Goal: Transaction & Acquisition: Subscribe to service/newsletter

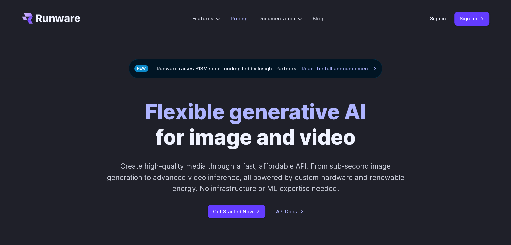
click at [238, 18] on link "Pricing" at bounding box center [239, 19] width 17 height 8
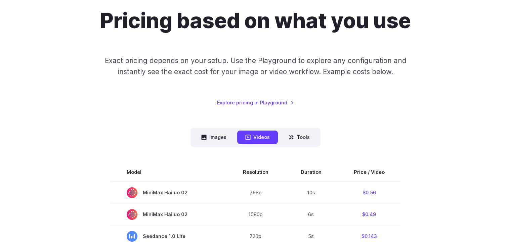
scroll to position [67, 0]
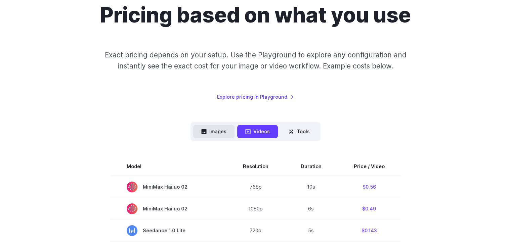
click at [217, 131] on button "Images" at bounding box center [213, 131] width 41 height 13
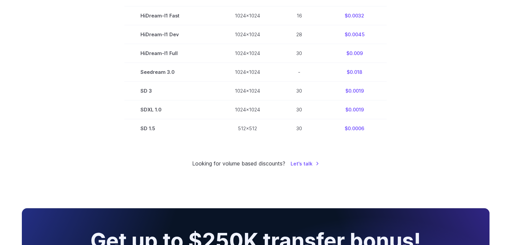
scroll to position [538, 0]
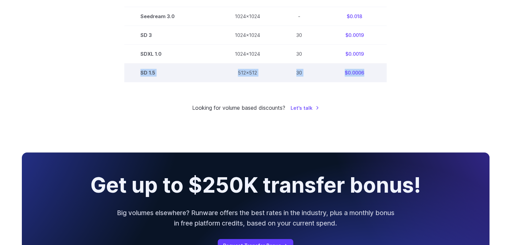
drag, startPoint x: 142, startPoint y: 76, endPoint x: 369, endPoint y: 77, distance: 227.0
click at [369, 77] on tr "SD 1.5 512x512 30 $0.0006" at bounding box center [255, 73] width 263 height 19
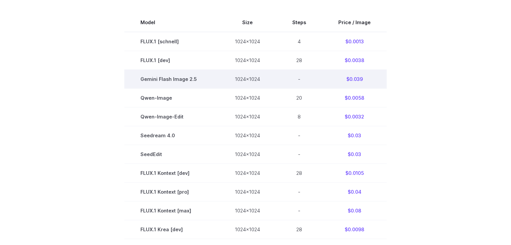
scroll to position [168, 0]
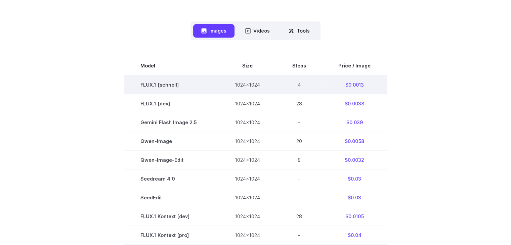
click at [158, 85] on td "FLUX.1 [schnell]" at bounding box center [171, 84] width 94 height 19
drag, startPoint x: 142, startPoint y: 86, endPoint x: 250, endPoint y: 86, distance: 107.9
click at [241, 87] on tr "FLUX.1 [schnell] 1024x1024 4 $0.0013" at bounding box center [255, 84] width 263 height 19
drag, startPoint x: 378, startPoint y: 82, endPoint x: 370, endPoint y: 83, distance: 7.4
click at [377, 82] on td "$0.0013" at bounding box center [355, 84] width 65 height 19
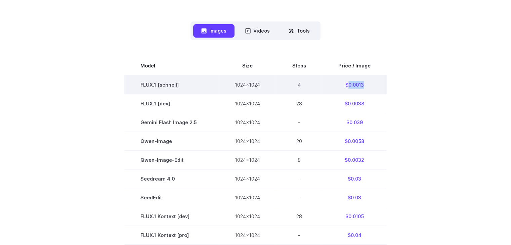
drag, startPoint x: 363, startPoint y: 84, endPoint x: 348, endPoint y: 85, distance: 15.2
click at [348, 85] on td "$0.0013" at bounding box center [355, 84] width 65 height 19
copy td "0.0013"
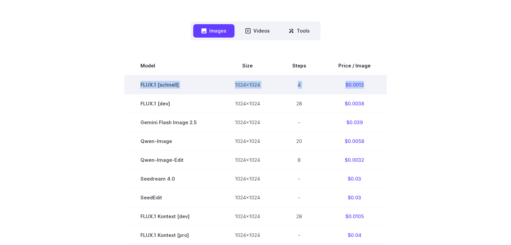
drag, startPoint x: 135, startPoint y: 87, endPoint x: 377, endPoint y: 86, distance: 242.8
click at [377, 86] on tr "FLUX.1 [schnell] 1024x1024 4 $0.0013" at bounding box center [255, 84] width 263 height 19
copy tr "FLUX.1 [schnell] 1024x1024 4 $0.0013"
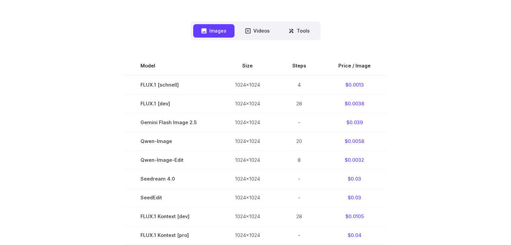
click at [256, 32] on button "Videos" at bounding box center [257, 30] width 41 height 13
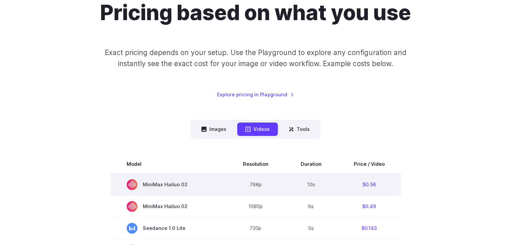
scroll to position [67, 0]
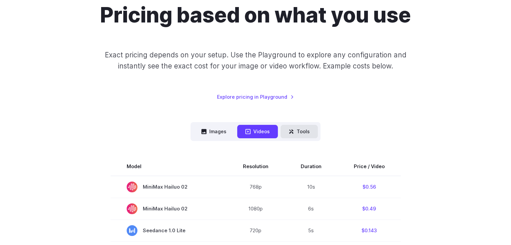
click at [302, 133] on button "Tools" at bounding box center [299, 131] width 37 height 13
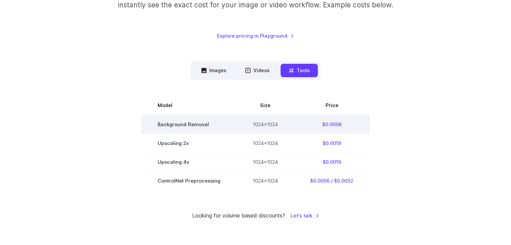
scroll to position [135, 0]
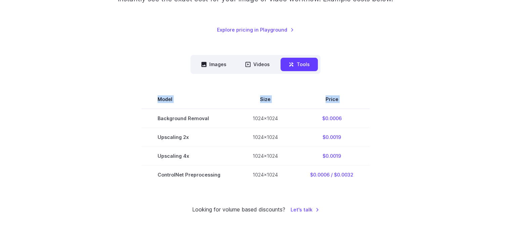
drag, startPoint x: 155, startPoint y: 120, endPoint x: 391, endPoint y: 165, distance: 240.9
click at [378, 167] on section "Model Size Price Background Removal 1024x1024 $0.0006 Upscaling 2x 1024x1024 $0…" at bounding box center [256, 137] width 468 height 94
click at [405, 164] on section "Model Size Price Background Removal 1024x1024 $0.0006 Upscaling 2x 1024x1024 $0…" at bounding box center [256, 137] width 468 height 94
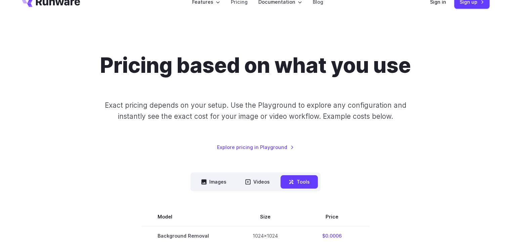
scroll to position [0, 0]
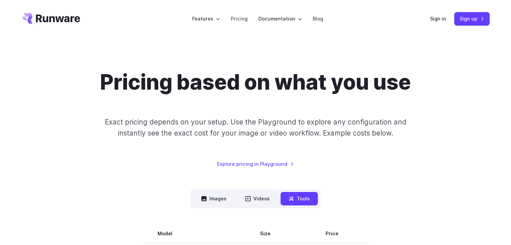
click at [420, 55] on div "Pricing based on what you use Exact pricing depends on your setup. Use the Play…" at bounding box center [255, 209] width 511 height 343
click at [446, 46] on div "Pricing based on what you use Exact pricing depends on your setup. Use the Play…" at bounding box center [255, 209] width 511 height 343
click at [244, 19] on link "Pricing" at bounding box center [239, 19] width 17 height 8
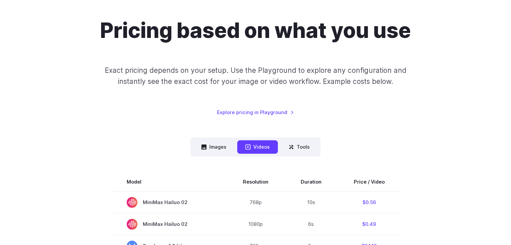
scroll to position [67, 0]
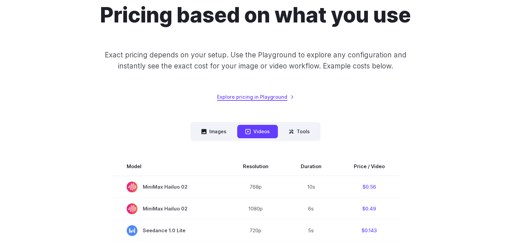
click at [282, 98] on link "Explore pricing in Playground" at bounding box center [255, 97] width 77 height 8
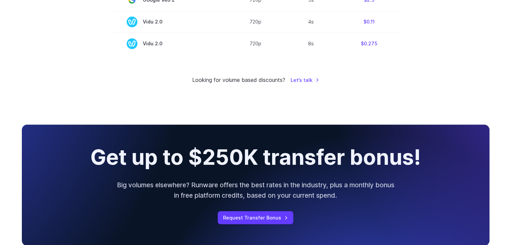
scroll to position [639, 0]
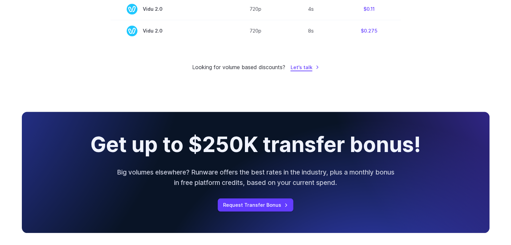
click at [304, 71] on link "Let's talk" at bounding box center [305, 68] width 29 height 8
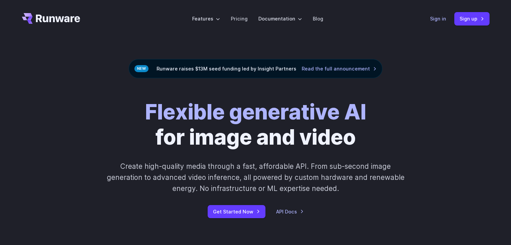
click at [440, 17] on link "Sign in" at bounding box center [438, 19] width 16 height 8
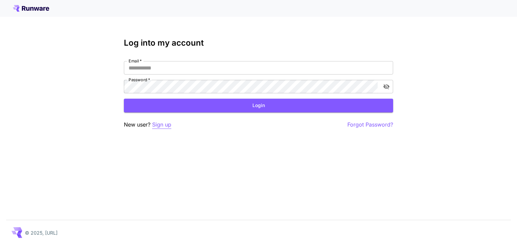
click at [165, 123] on p "Sign up" at bounding box center [161, 125] width 19 height 8
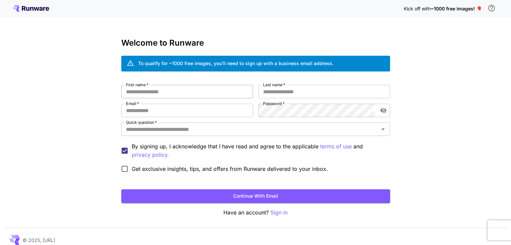
click at [159, 89] on input "First name   *" at bounding box center [187, 91] width 132 height 13
type input "****"
click at [325, 91] on input "Last name   *" at bounding box center [325, 91] width 132 height 13
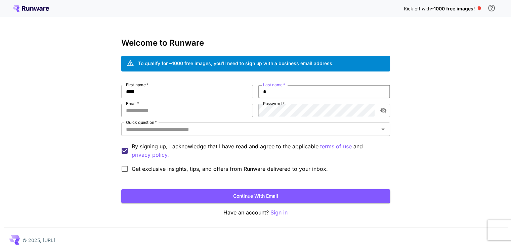
type input "*"
click at [172, 113] on input "Email   *" at bounding box center [187, 110] width 132 height 13
click at [173, 112] on input "Email   *" at bounding box center [187, 110] width 132 height 13
type input "**********"
click at [211, 132] on input "Quick question   *" at bounding box center [250, 129] width 254 height 9
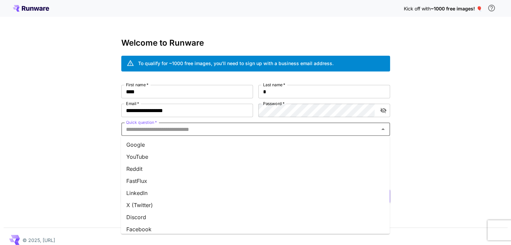
click at [160, 144] on li "Google" at bounding box center [255, 145] width 269 height 12
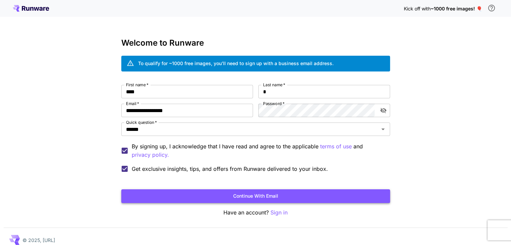
click at [243, 194] on button "Continue with email" at bounding box center [255, 197] width 269 height 14
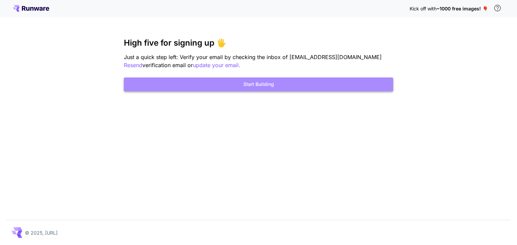
click at [240, 86] on button "Start Building" at bounding box center [258, 85] width 269 height 14
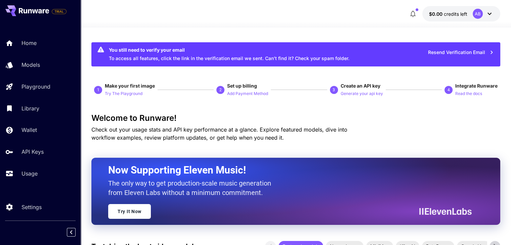
click at [493, 15] on icon at bounding box center [490, 14] width 8 height 8
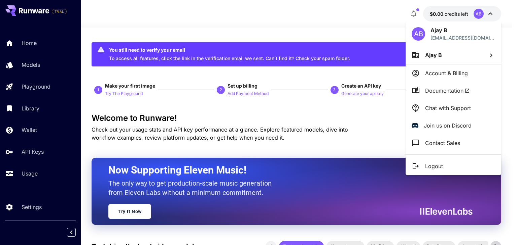
click at [493, 15] on div at bounding box center [258, 122] width 517 height 245
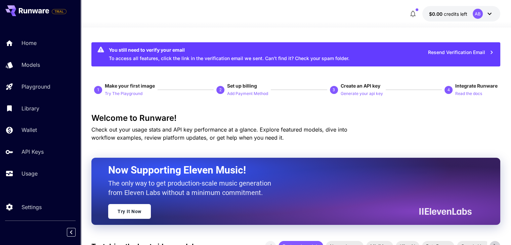
click at [356, 85] on span "Create an API key" at bounding box center [361, 86] width 40 height 6
click at [361, 94] on p "Generate your api key" at bounding box center [362, 94] width 42 height 6
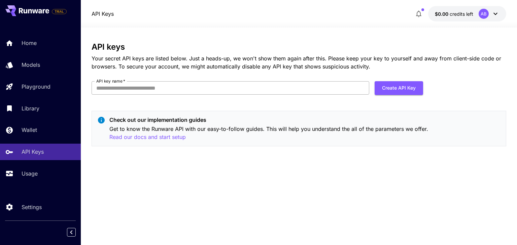
click at [186, 88] on input "API key name   *" at bounding box center [229, 87] width 277 height 13
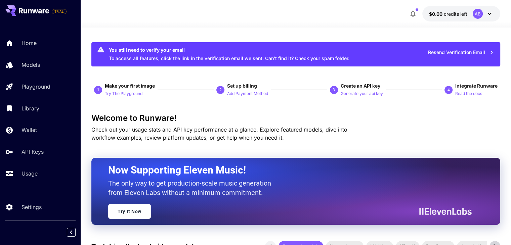
click at [132, 86] on span "Make your first image" at bounding box center [130, 86] width 50 height 6
click at [473, 87] on span "Integrate Runware" at bounding box center [477, 86] width 42 height 6
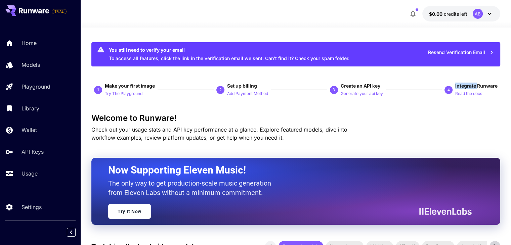
click at [473, 87] on span "Integrate Runware" at bounding box center [477, 86] width 42 height 6
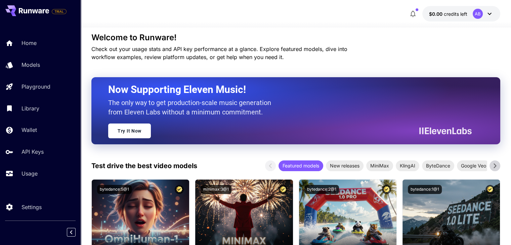
scroll to position [135, 0]
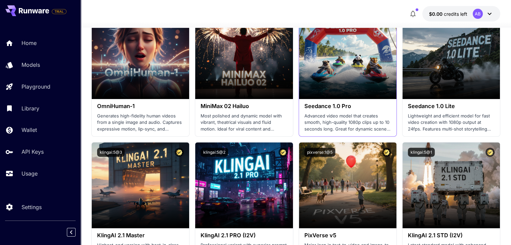
scroll to position [795, 0]
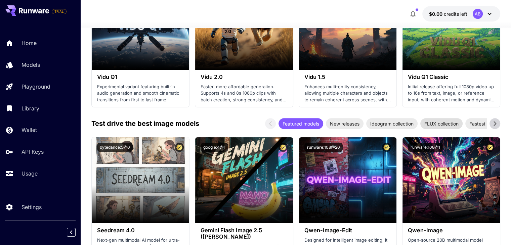
click at [449, 123] on span "FLUX collection" at bounding box center [442, 123] width 42 height 7
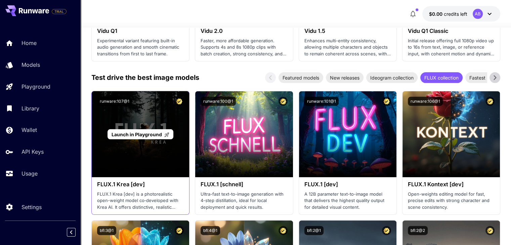
scroll to position [862, 0]
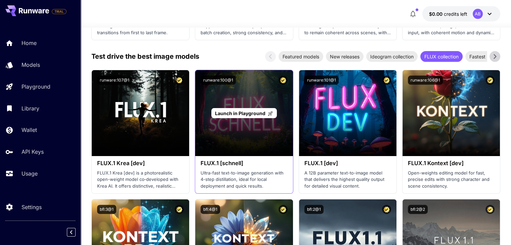
click at [240, 125] on div "Launch in Playground" at bounding box center [244, 113] width 98 height 86
click at [239, 113] on span "Launch in Playground" at bounding box center [240, 114] width 50 height 6
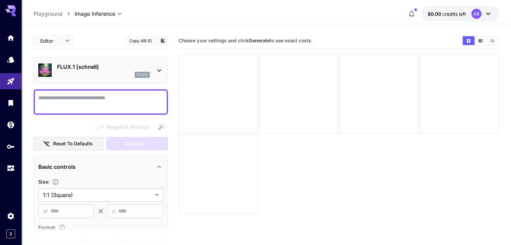
click at [83, 101] on textarea "Negative Prompt" at bounding box center [100, 102] width 125 height 16
click at [158, 72] on icon at bounding box center [159, 71] width 8 height 8
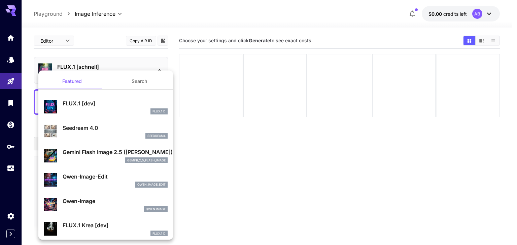
click at [299, 143] on div at bounding box center [258, 122] width 517 height 245
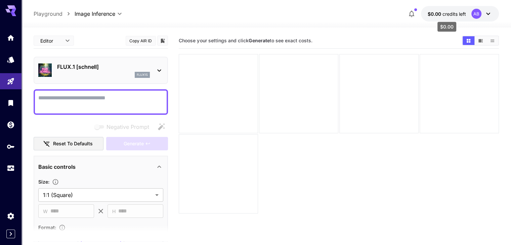
click at [451, 13] on span "credits left" at bounding box center [455, 14] width 24 height 6
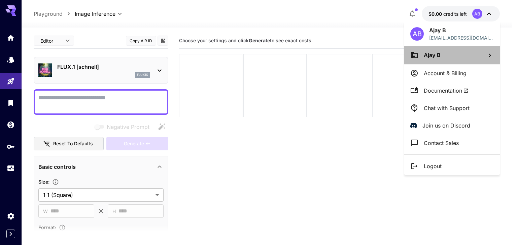
click at [443, 54] on li "Ajay B" at bounding box center [452, 55] width 96 height 18
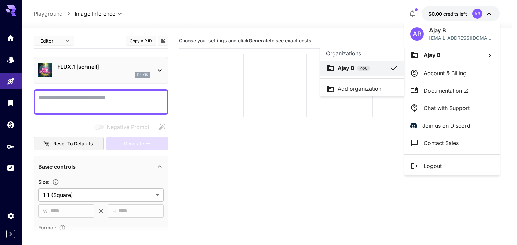
click at [414, 12] on div at bounding box center [258, 122] width 517 height 245
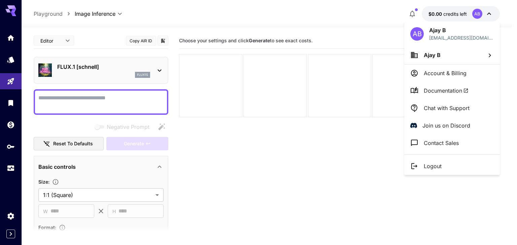
click at [412, 14] on div at bounding box center [258, 122] width 517 height 245
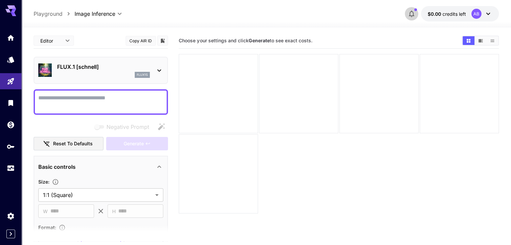
click at [417, 15] on button "button" at bounding box center [411, 13] width 13 height 13
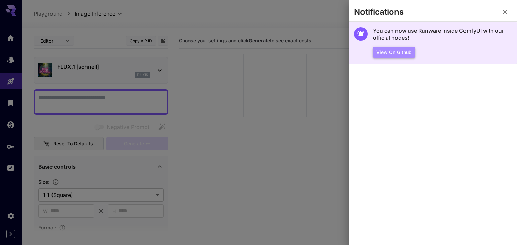
click at [399, 54] on button "View on Github" at bounding box center [394, 52] width 42 height 11
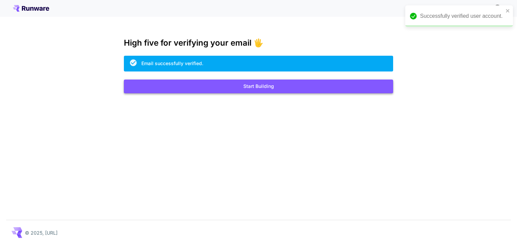
click at [249, 83] on button "Start Building" at bounding box center [258, 87] width 269 height 14
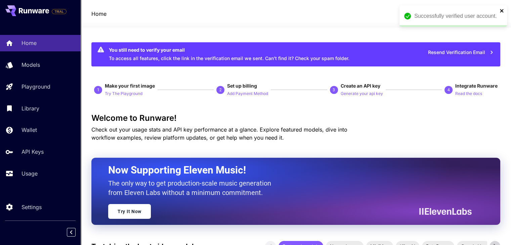
click at [503, 11] on icon "close" at bounding box center [502, 10] width 5 height 5
click at [488, 13] on icon at bounding box center [490, 14] width 4 height 2
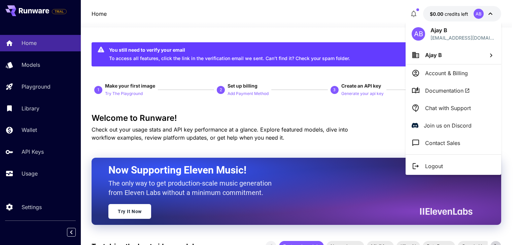
click at [369, 22] on div at bounding box center [258, 122] width 517 height 245
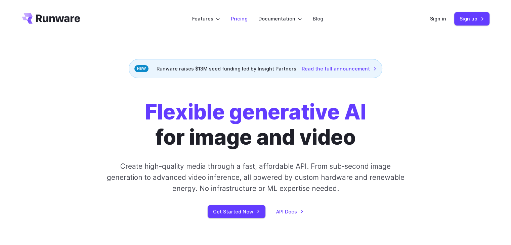
click at [245, 20] on link "Pricing" at bounding box center [239, 19] width 17 height 8
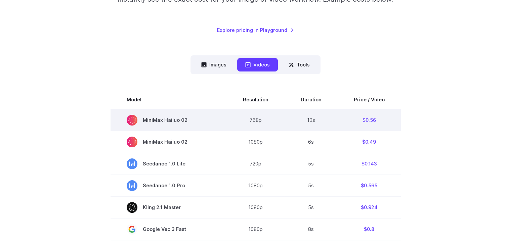
scroll to position [135, 0]
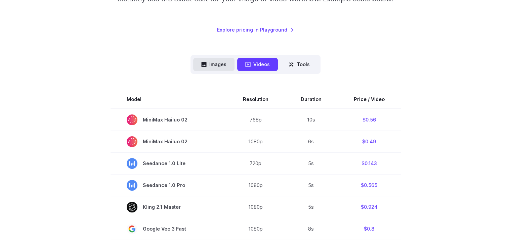
click at [219, 64] on button "Images" at bounding box center [213, 64] width 41 height 13
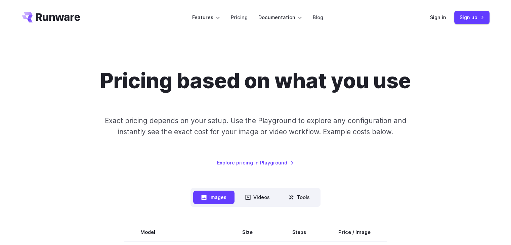
scroll to position [0, 0]
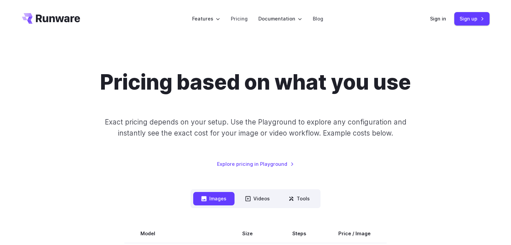
click at [206, 74] on h1 "Pricing based on what you use" at bounding box center [255, 82] width 311 height 25
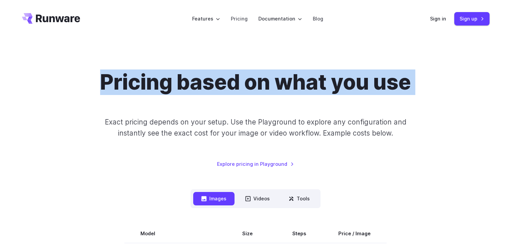
click at [206, 74] on h1 "Pricing based on what you use" at bounding box center [255, 82] width 311 height 25
click at [208, 86] on h1 "Pricing based on what you use" at bounding box center [255, 82] width 311 height 25
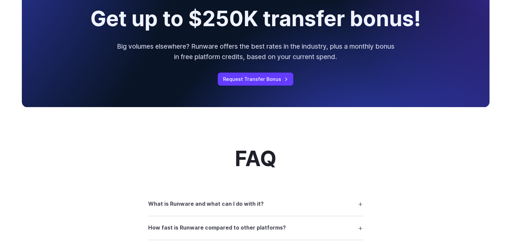
scroll to position [706, 0]
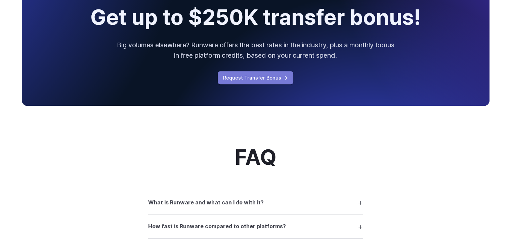
click at [277, 80] on link "Request Transfer Bonus" at bounding box center [256, 77] width 76 height 13
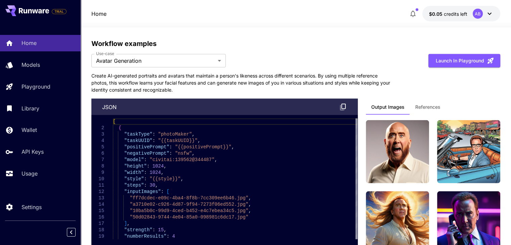
scroll to position [1816, 0]
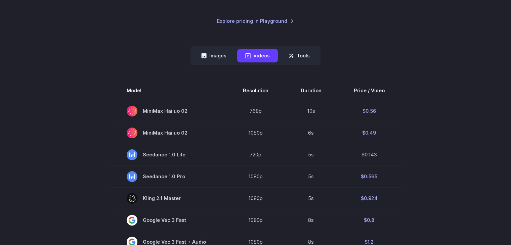
scroll to position [135, 0]
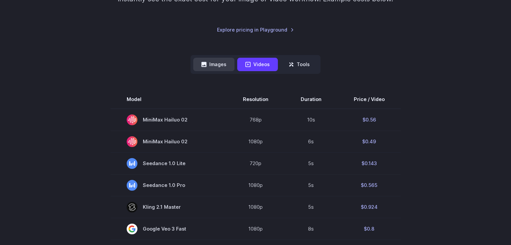
click at [220, 64] on button "Images" at bounding box center [213, 64] width 41 height 13
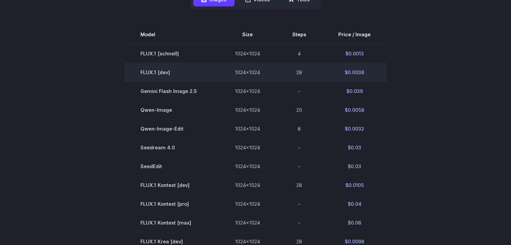
scroll to position [202, 0]
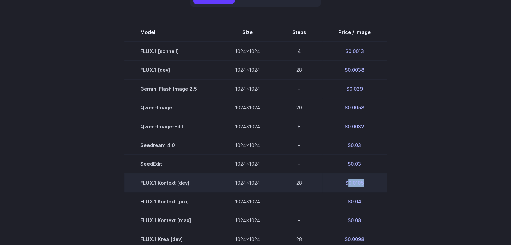
drag, startPoint x: 348, startPoint y: 183, endPoint x: 377, endPoint y: 183, distance: 29.6
click at [377, 183] on td "$0.0105" at bounding box center [355, 183] width 65 height 19
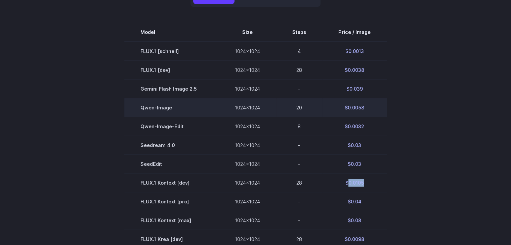
copy td "0.0105"
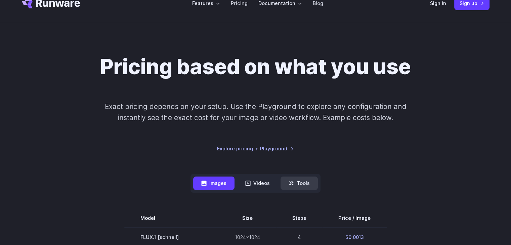
scroll to position [101, 0]
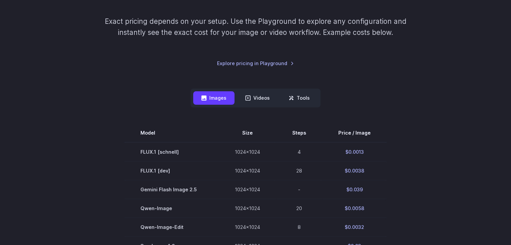
click at [303, 64] on div "Pricing based on what you use Exact pricing depends on your setup. Use the Play…" at bounding box center [256, 18] width 468 height 98
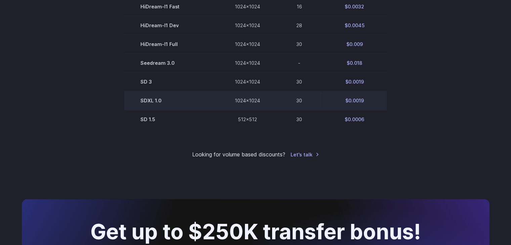
scroll to position [504, 0]
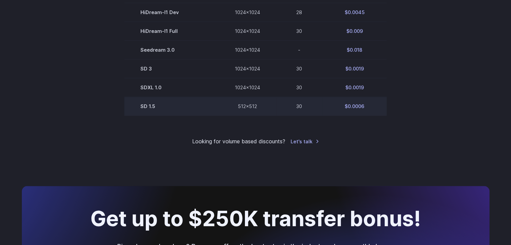
click at [357, 111] on td "$0.0006" at bounding box center [355, 106] width 65 height 19
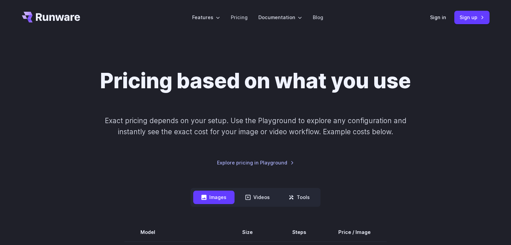
scroll to position [0, 0]
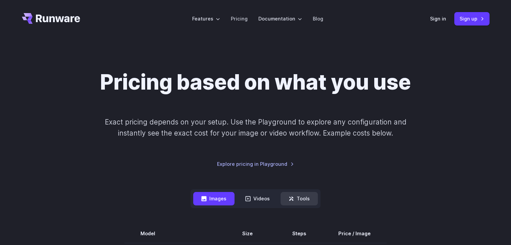
click at [300, 200] on button "Tools" at bounding box center [299, 198] width 37 height 13
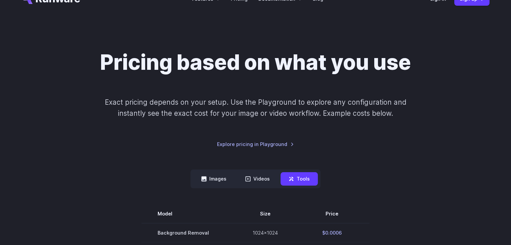
scroll to position [101, 0]
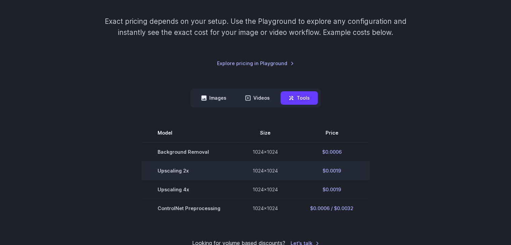
click at [332, 171] on td "$0.0019" at bounding box center [332, 170] width 76 height 19
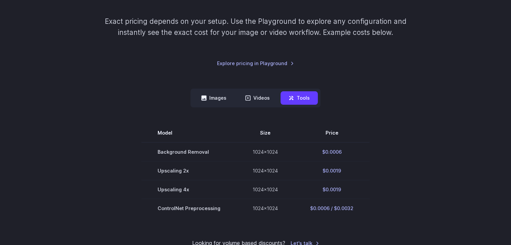
click at [410, 182] on section "Model Size Price Background Removal 1024x1024 $0.0006 Upscaling 2x 1024x1024 $0…" at bounding box center [256, 171] width 468 height 94
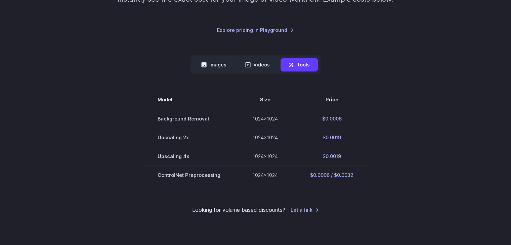
scroll to position [135, 0]
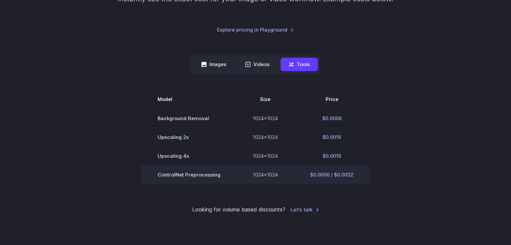
click at [320, 176] on td "$0.0006 / $0.0032" at bounding box center [332, 174] width 76 height 19
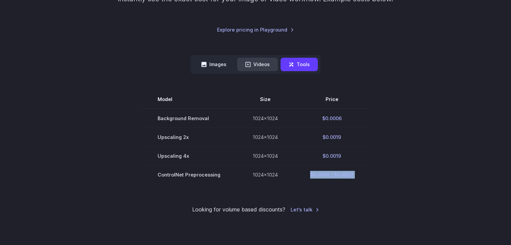
click at [257, 64] on button "Videos" at bounding box center [257, 64] width 41 height 13
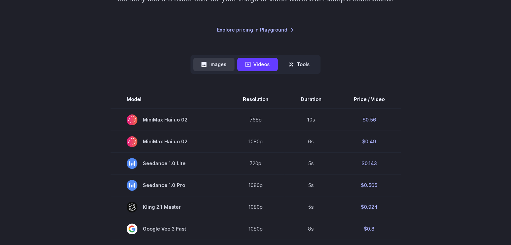
click at [224, 64] on button "Images" at bounding box center [213, 64] width 41 height 13
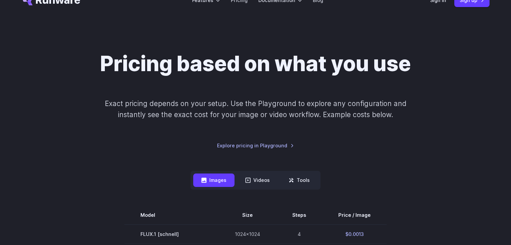
scroll to position [0, 0]
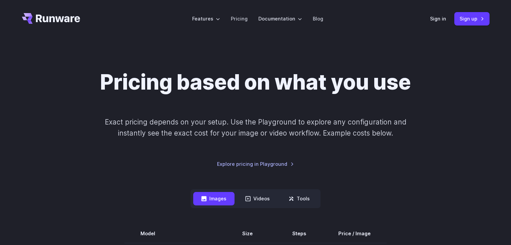
click at [202, 74] on h1 "Pricing based on what you use" at bounding box center [255, 82] width 311 height 25
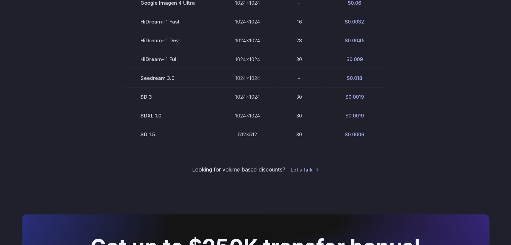
scroll to position [471, 0]
